Goal: Task Accomplishment & Management: Manage account settings

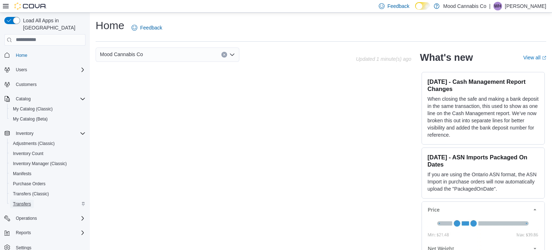
click at [32, 200] on link "Transfers" at bounding box center [22, 204] width 24 height 9
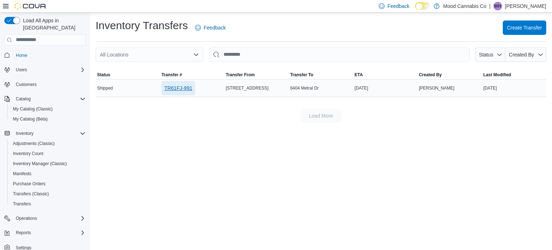
click at [184, 92] on span "TR61FJ-991" at bounding box center [178, 88] width 28 height 14
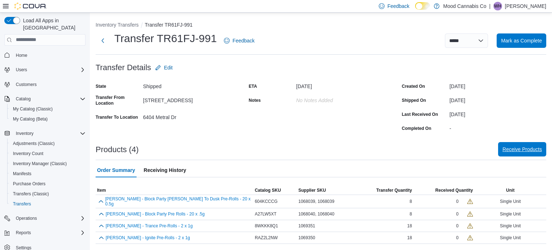
click at [508, 143] on span "Receive Products" at bounding box center [523, 149] width 40 height 14
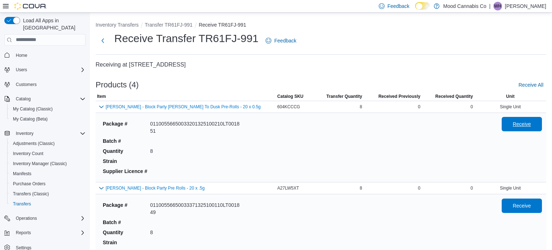
click at [530, 127] on span "Receive" at bounding box center [522, 123] width 18 height 7
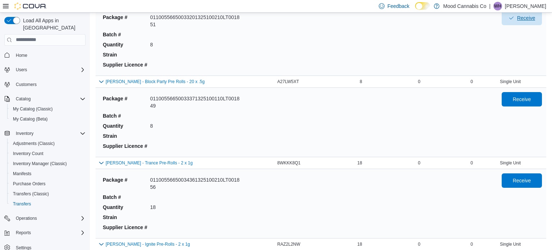
scroll to position [109, 0]
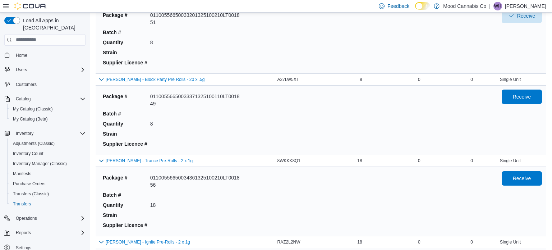
click at [525, 99] on span "Receive" at bounding box center [522, 96] width 18 height 7
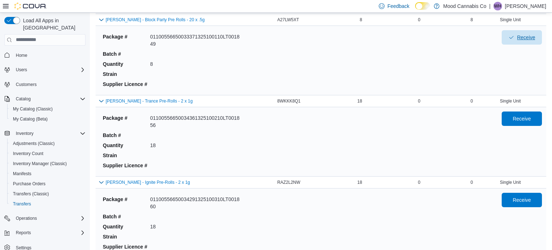
scroll to position [170, 0]
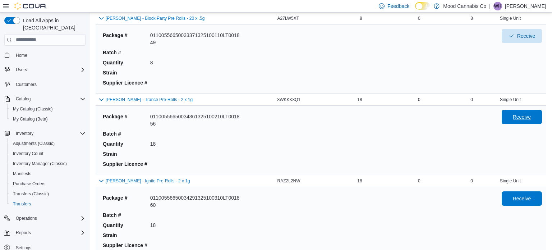
click at [525, 121] on span "Receive" at bounding box center [522, 117] width 32 height 14
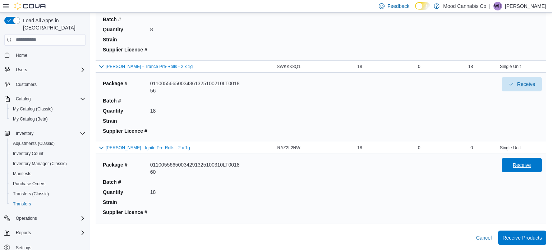
click at [517, 170] on span "Receive" at bounding box center [522, 165] width 32 height 14
click at [519, 239] on span "Receive Products" at bounding box center [523, 237] width 40 height 7
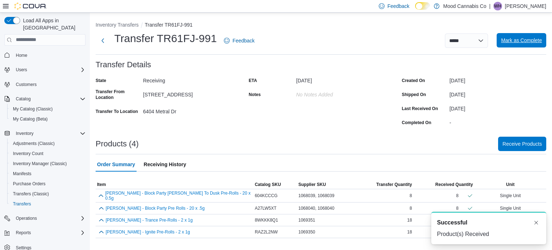
click at [517, 35] on span "Mark as Complete" at bounding box center [521, 40] width 41 height 14
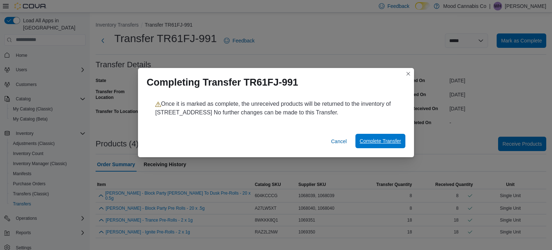
click at [384, 137] on span "Complete Transfer" at bounding box center [380, 141] width 41 height 14
